Goal: Information Seeking & Learning: Check status

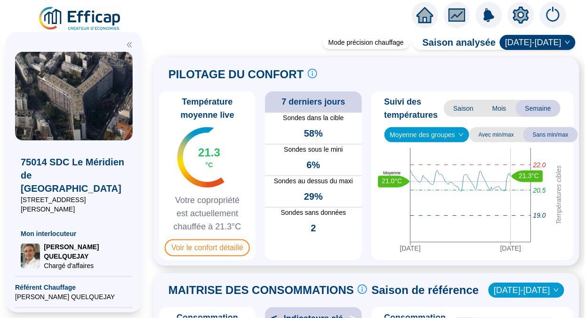
click at [294, 31] on span at bounding box center [366, 28] width 437 height 5
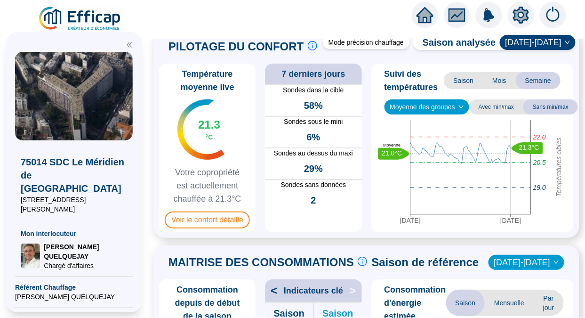
scroll to position [32, 0]
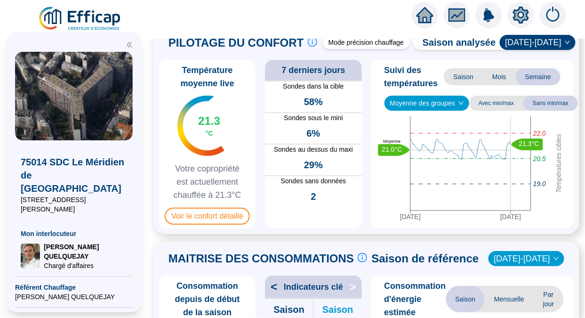
click at [494, 79] on span "Mois" at bounding box center [499, 76] width 33 height 17
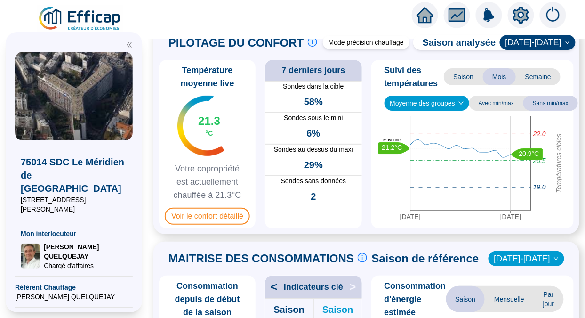
click at [460, 73] on span "Saison" at bounding box center [463, 76] width 39 height 17
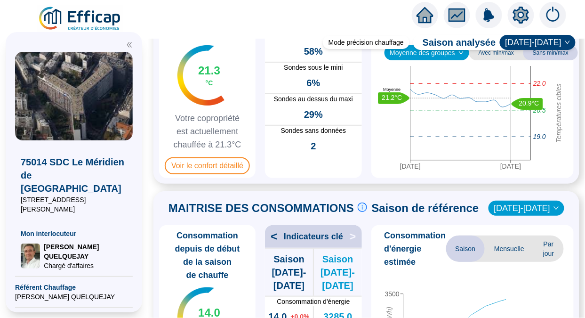
scroll to position [83, 0]
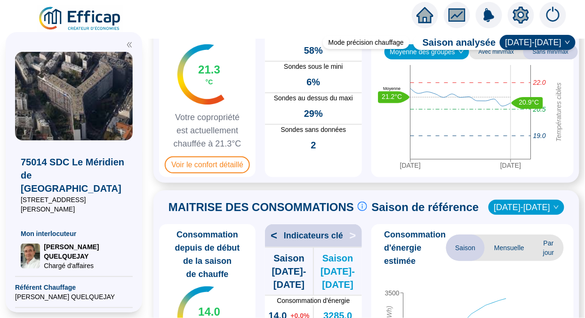
click at [218, 173] on span "Voir le confort détaillé" at bounding box center [207, 164] width 85 height 17
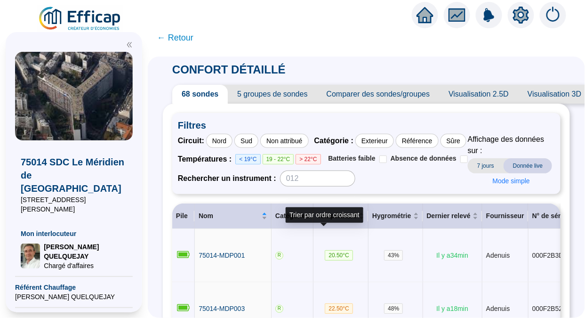
click at [319, 221] on span "Température" at bounding box center [337, 216] width 40 height 10
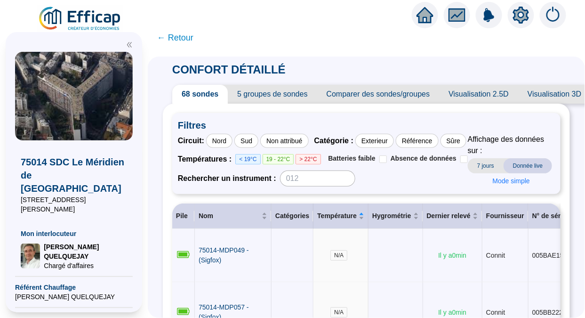
click at [286, 99] on span "5 groupes de sondes" at bounding box center [272, 94] width 89 height 19
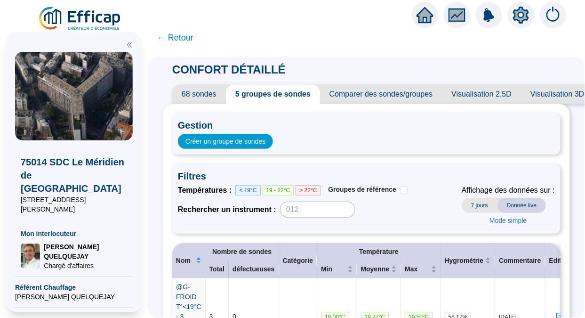
click at [402, 93] on span "Comparer des sondes/groupes" at bounding box center [381, 94] width 122 height 19
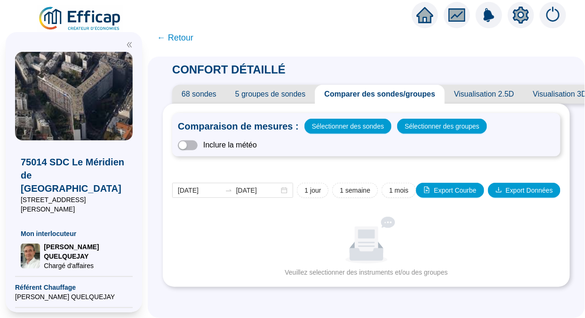
click at [344, 121] on span "Sélectionner des sondes" at bounding box center [348, 126] width 72 height 13
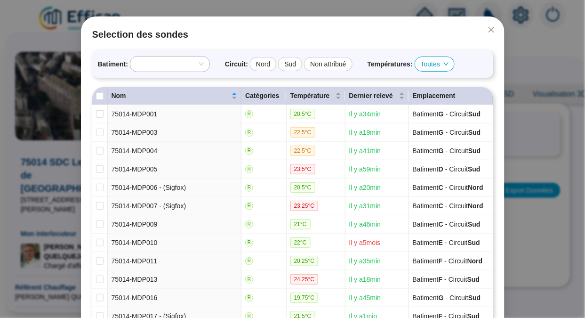
scroll to position [30, 0]
click at [98, 113] on input "checkbox" at bounding box center [100, 115] width 8 height 8
checkbox input "true"
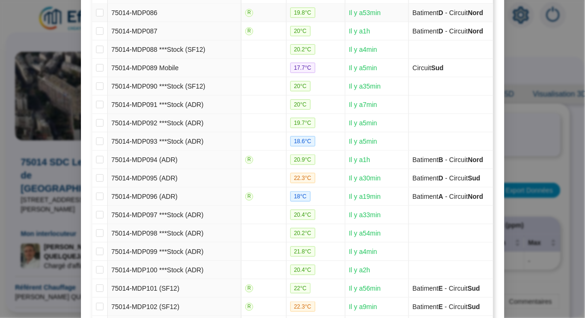
scroll to position [1117, 0]
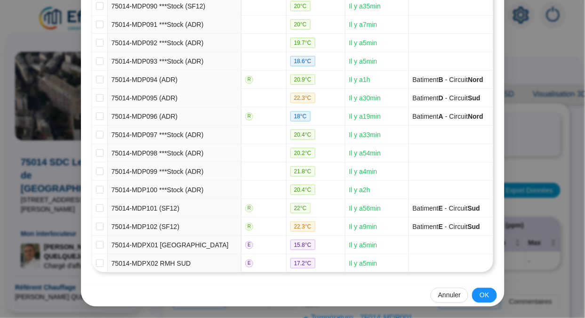
click at [480, 292] on span "OK" at bounding box center [484, 296] width 9 height 10
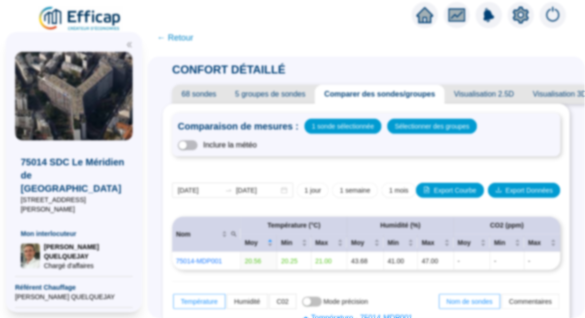
scroll to position [1069, 0]
click at [412, 127] on span "Sélectionner des groupes" at bounding box center [432, 126] width 75 height 13
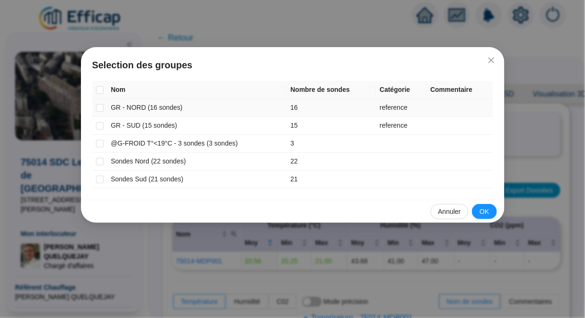
click at [101, 108] on input "checkbox" at bounding box center [100, 108] width 8 height 8
checkbox input "true"
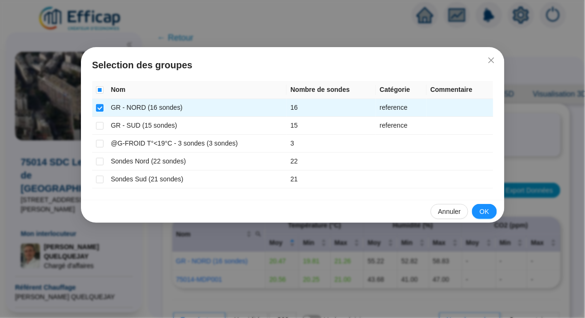
click at [483, 210] on span "OK" at bounding box center [484, 212] width 9 height 10
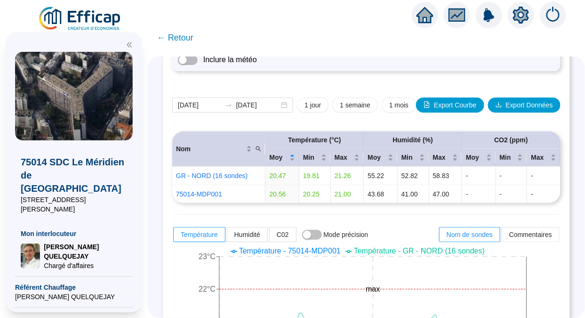
scroll to position [0, 0]
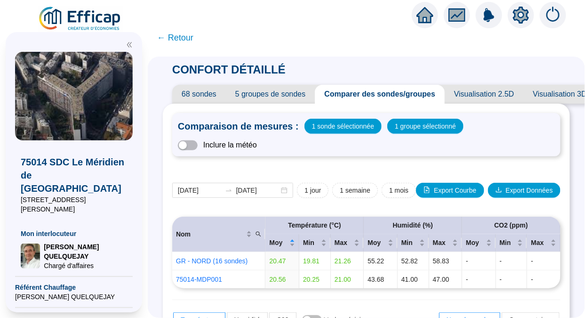
click at [198, 142] on span "button" at bounding box center [188, 145] width 20 height 10
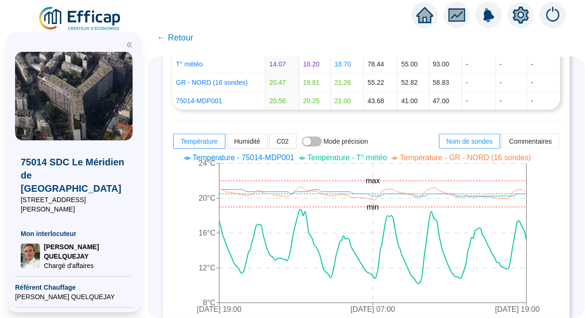
scroll to position [198, 0]
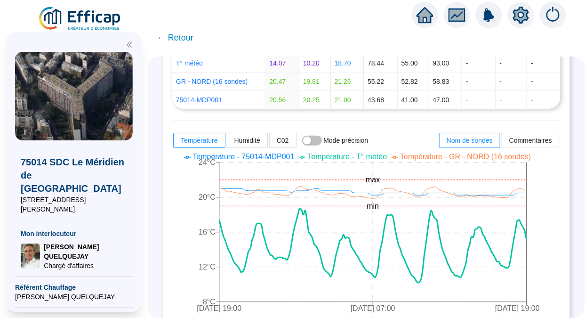
click at [174, 39] on span "← Retour" at bounding box center [175, 37] width 36 height 13
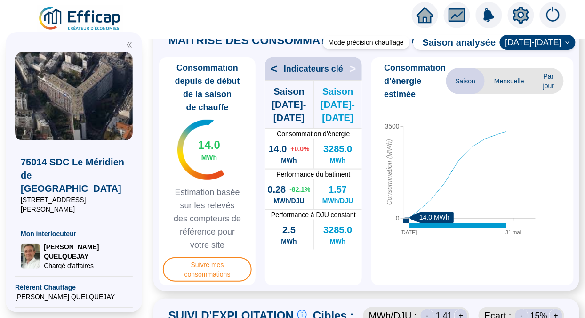
scroll to position [2, 0]
click at [497, 94] on span "Mensuelle" at bounding box center [509, 81] width 49 height 26
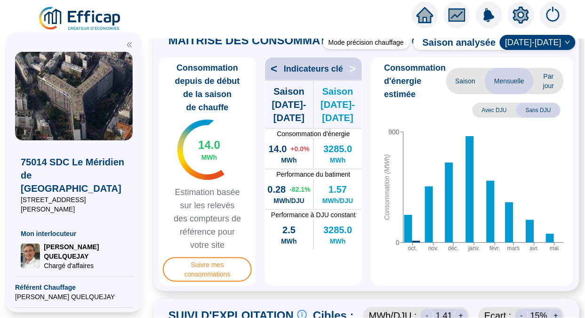
click at [534, 94] on span "Par jour" at bounding box center [549, 81] width 30 height 26
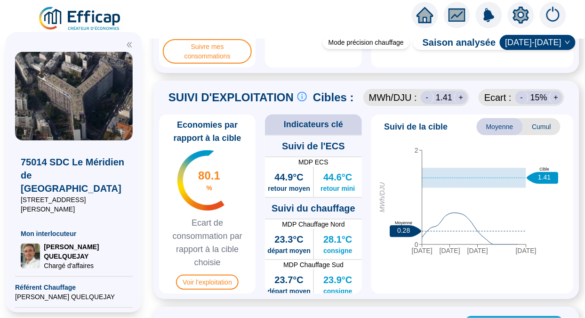
scroll to position [468, 0]
click at [456, 104] on div "+" at bounding box center [460, 96] width 13 height 13
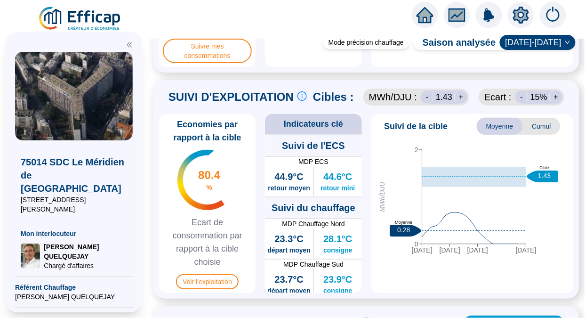
click at [456, 104] on div "+" at bounding box center [460, 96] width 13 height 13
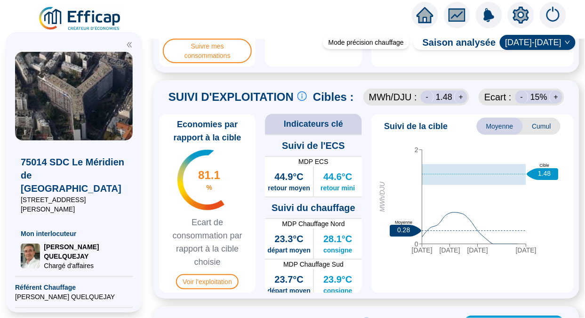
click at [456, 104] on div "+" at bounding box center [460, 96] width 13 height 13
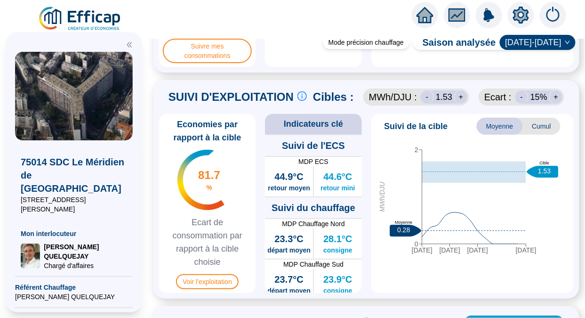
click at [456, 104] on div "+" at bounding box center [460, 96] width 13 height 13
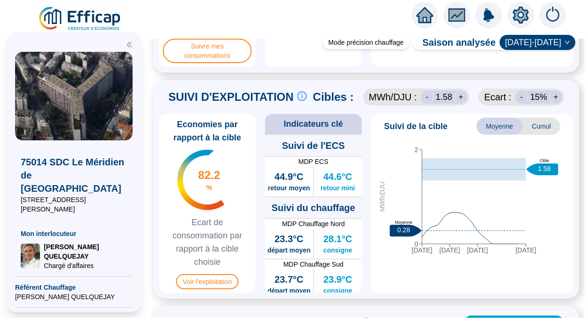
click at [551, 104] on div "+" at bounding box center [556, 96] width 13 height 13
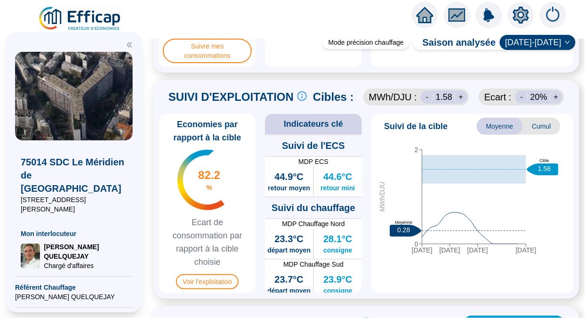
click at [551, 104] on div "+" at bounding box center [556, 96] width 13 height 13
click at [516, 104] on div "-" at bounding box center [522, 96] width 13 height 13
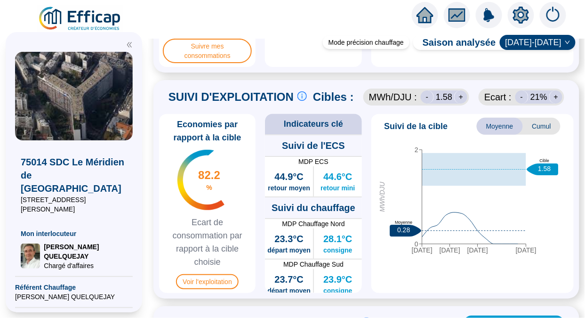
click at [516, 104] on div "-" at bounding box center [522, 96] width 13 height 13
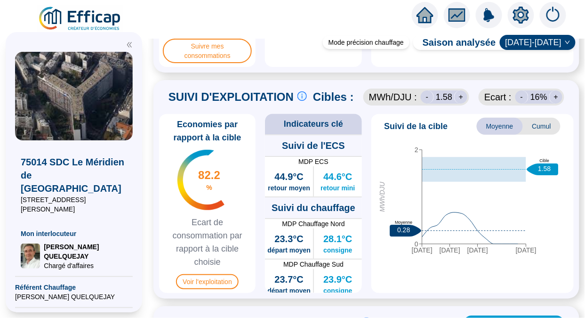
click at [516, 104] on div "-" at bounding box center [522, 96] width 13 height 13
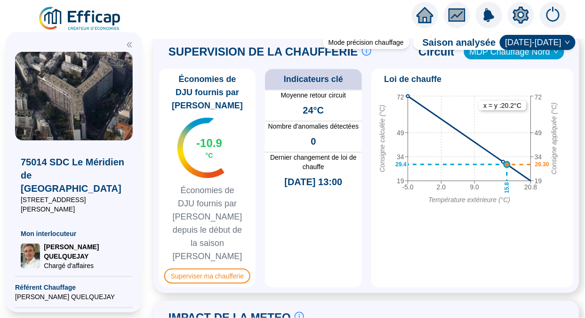
scroll to position [739, 0]
click at [231, 268] on span "Superviser ma chaufferie" at bounding box center [207, 275] width 86 height 15
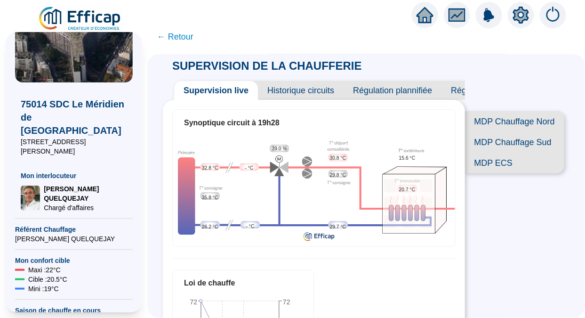
scroll to position [2, 0]
click at [492, 145] on span "MDP Chauffage Sud" at bounding box center [514, 141] width 99 height 21
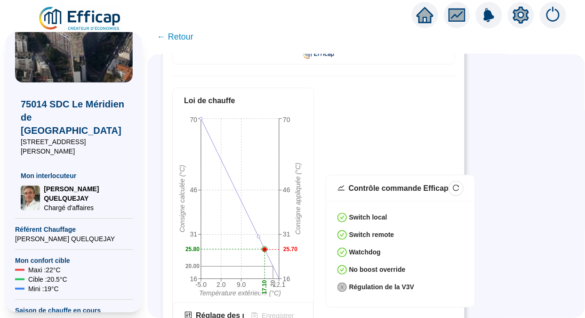
scroll to position [193, 0]
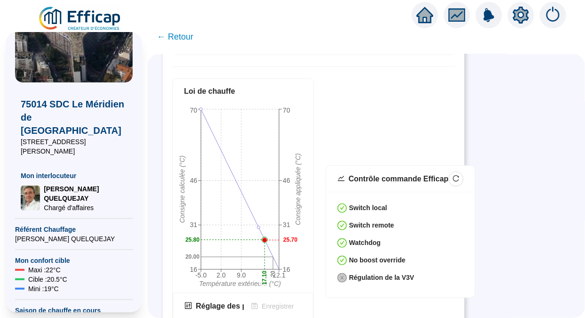
click at [361, 177] on div "Contrôle commande Efficap" at bounding box center [399, 178] width 100 height 11
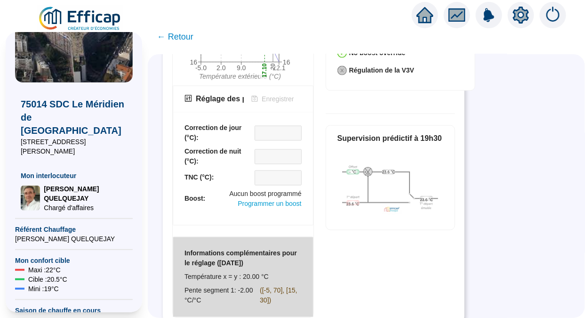
scroll to position [404, 0]
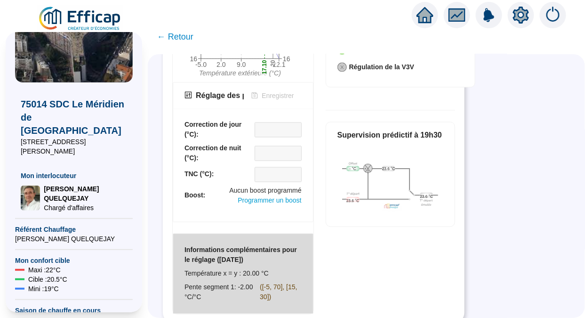
click at [93, 14] on img at bounding box center [80, 19] width 85 height 26
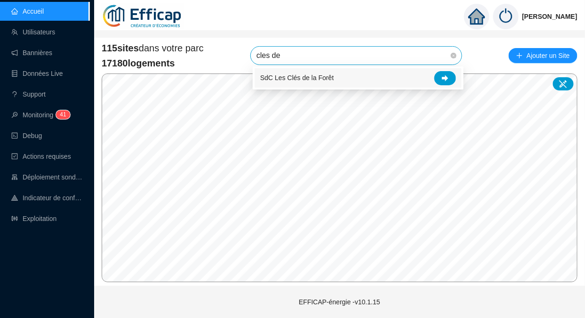
type input "cles de"
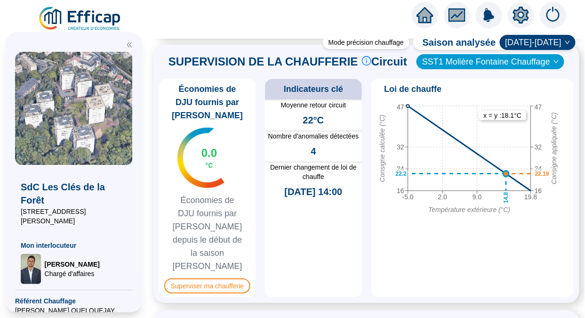
scroll to position [730, 0]
click at [237, 278] on span "Superviser ma chaufferie" at bounding box center [207, 285] width 86 height 15
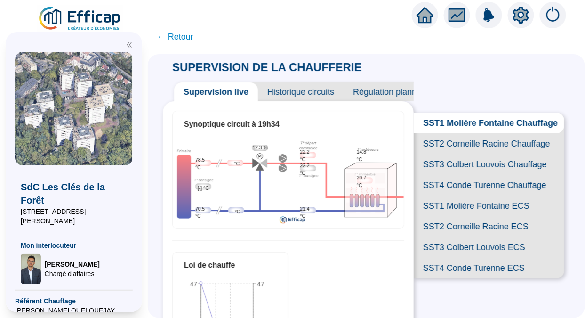
click at [431, 153] on span "SST2 Corneille Racine Chauffage" at bounding box center [489, 143] width 151 height 21
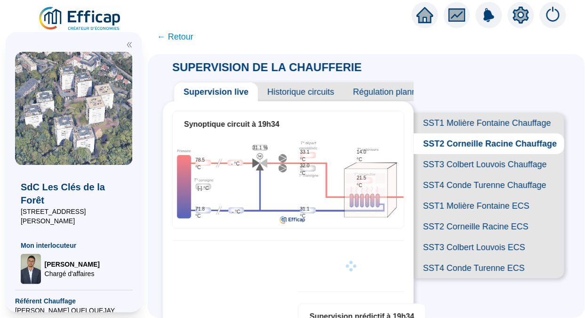
click at [437, 175] on span "SST3 Colbert Louvois Chauffage" at bounding box center [489, 164] width 151 height 21
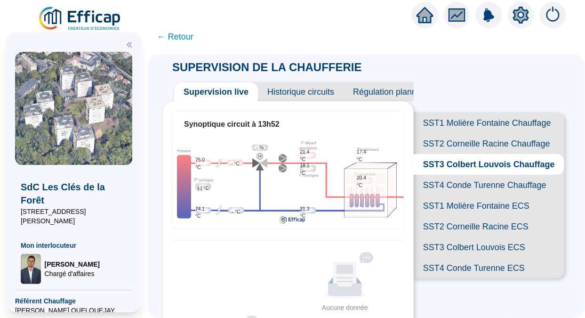
click at [308, 89] on span "Historique circuits" at bounding box center [301, 91] width 86 height 19
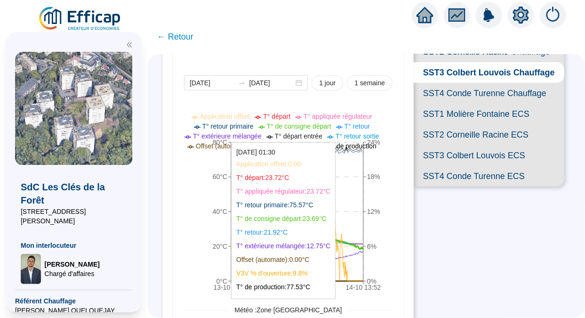
scroll to position [92, 0]
click at [485, 281] on div "SUPERVISION DE LA CHAUFFERIE Supervision live Historique circuits Régulation pl…" at bounding box center [366, 186] width 437 height 264
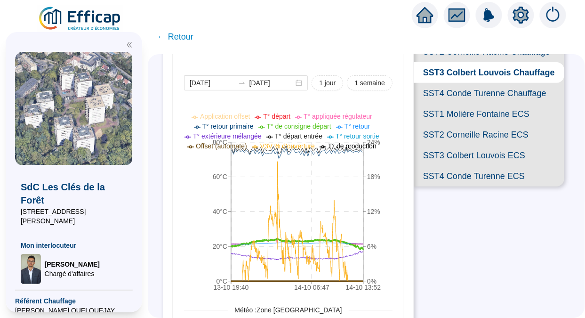
click at [474, 145] on span "SST2 Corneille Racine ECS" at bounding box center [489, 134] width 151 height 21
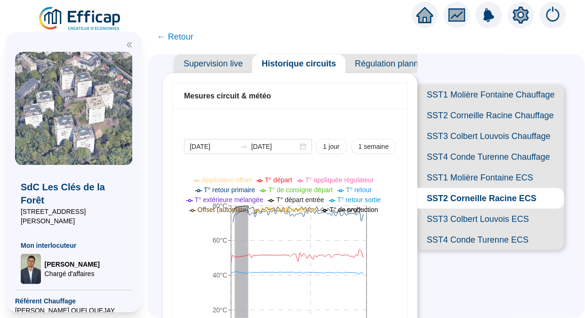
scroll to position [92, 0]
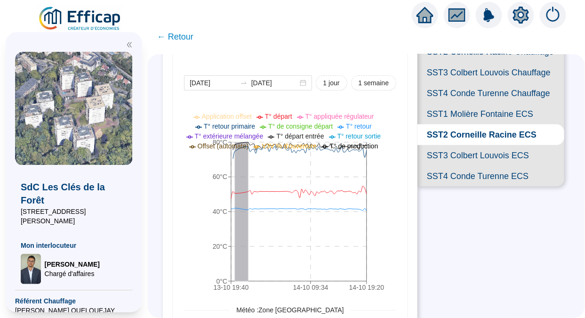
click at [185, 40] on span "← Retour" at bounding box center [175, 36] width 36 height 13
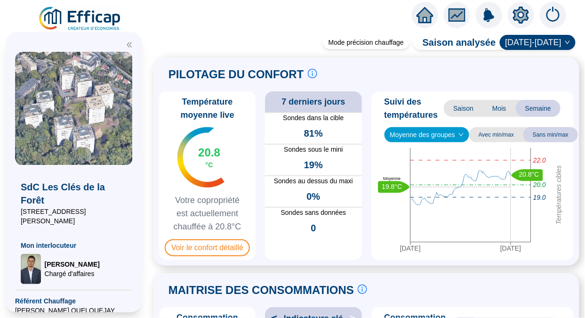
click at [179, 34] on div "Mode précision chauffage Saison analysée [DATE]-[DATE] PILOTAGE DU CONFORT Le p…" at bounding box center [366, 172] width 437 height 292
click at [232, 24] on div at bounding box center [292, 13] width 585 height 26
click at [132, 240] on div "SdC Les Clés de la Forêt [STREET_ADDRESS] Lefebre Mon interlocuteur [PERSON_NAM…" at bounding box center [74, 224] width 118 height 119
